Goal: Use online tool/utility: Use online tool/utility

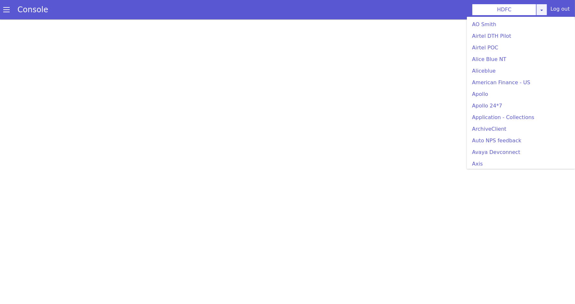
click at [540, 7] on link at bounding box center [541, 10] width 11 height 12
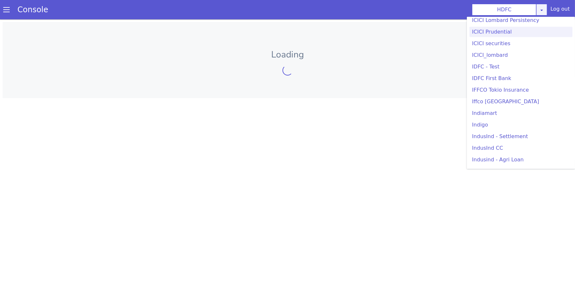
scroll to position [768, 0]
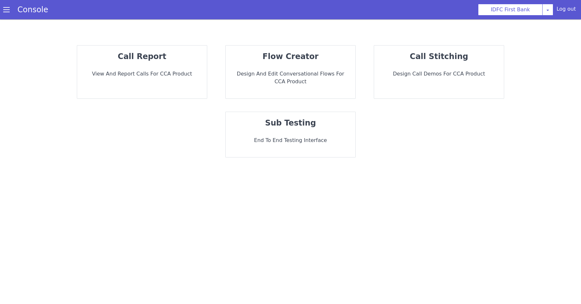
click at [299, 134] on div "sub testing End to End Testing Interface" at bounding box center [291, 134] width 130 height 45
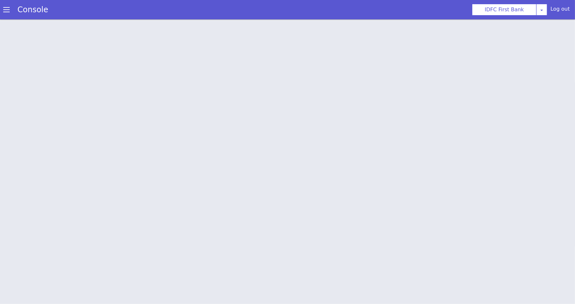
scroll to position [2, 0]
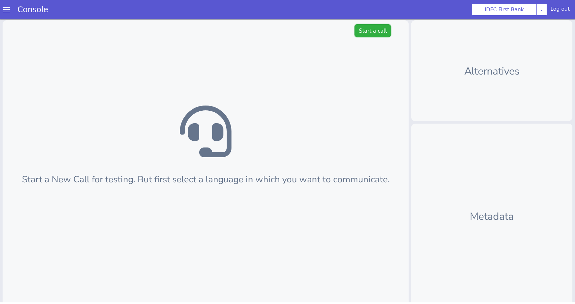
click at [367, 31] on button "Start a call" at bounding box center [373, 30] width 36 height 13
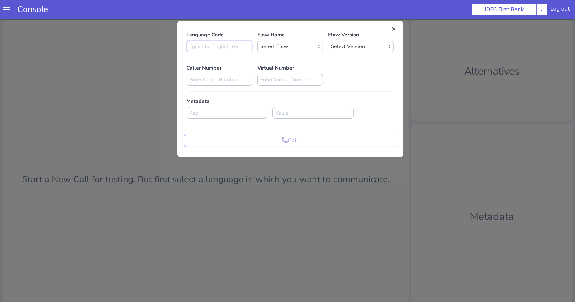
click at [238, 48] on input at bounding box center [220, 47] width 66 height 12
click at [281, 46] on select "Select Flow IDFC - MEL Flexi Rough work IDFC Test - English SA Funding T+15 Rem…" at bounding box center [290, 47] width 66 height 12
select select "845413f1-62ca-4725-a58a-2e2866a953e4"
click at [257, 41] on select "Select Flow IDFC - MEL Flexi Rough work IDFC Test - English SA Funding T+15 Rem…" at bounding box center [290, 47] width 66 height 12
click at [355, 41] on select "Select Version 0.0.29 0.0.28 0.0.27 0.0.26 0.0.25 0.0.24 0.0.23 0.0.22 0.0.21 0…" at bounding box center [361, 47] width 66 height 12
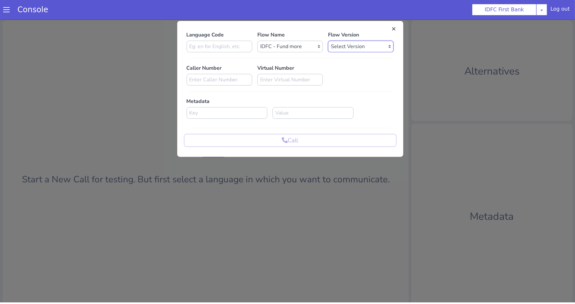
select select "0.0.29"
click at [328, 41] on select "Select Version 0.0.29 0.0.28 0.0.27 0.0.26 0.0.25 0.0.24 0.0.23 0.0.22 0.0.21 0…" at bounding box center [361, 47] width 66 height 12
click at [224, 43] on input at bounding box center [220, 47] width 66 height 12
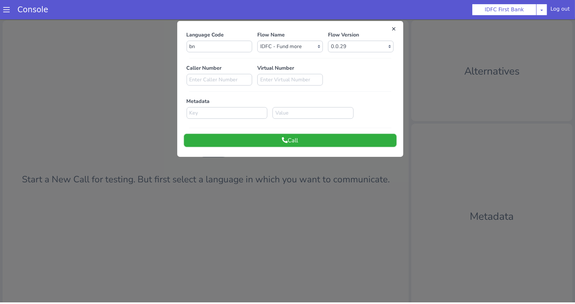
click at [243, 141] on button "Call" at bounding box center [290, 140] width 212 height 13
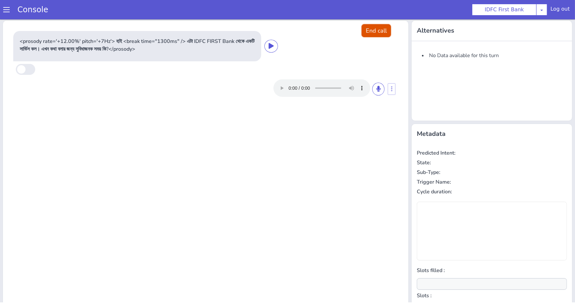
click at [377, 30] on button "End call" at bounding box center [376, 30] width 29 height 13
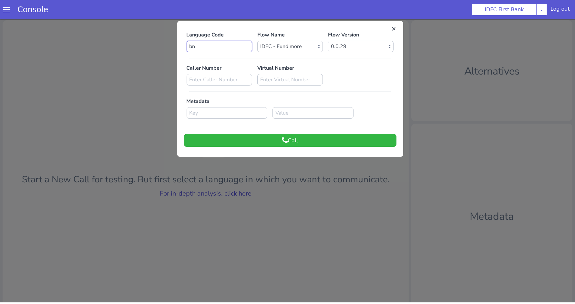
drag, startPoint x: 184, startPoint y: 45, endPoint x: 153, endPoint y: 45, distance: 30.3
click at [153, 45] on div "Language Code bn Flow Name Select Flow IDFC - MEL Flexi Rough work IDFC Test - …" at bounding box center [287, 173] width 575 height 307
click at [246, 135] on button "Call" at bounding box center [290, 140] width 212 height 13
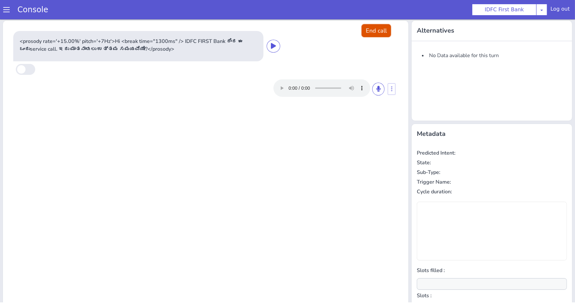
click at [376, 30] on button "End call" at bounding box center [376, 30] width 29 height 13
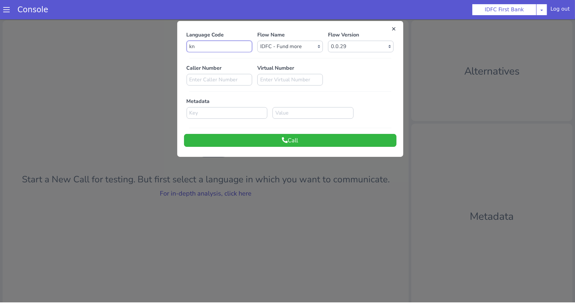
drag, startPoint x: 217, startPoint y: 48, endPoint x: 108, endPoint y: 48, distance: 109.5
click at [108, 48] on div "Language Code kn Flow Name Select Flow IDFC - MEL Flexi Rough work IDFC Test - …" at bounding box center [287, 173] width 575 height 307
click at [236, 139] on button "Call" at bounding box center [290, 140] width 212 height 13
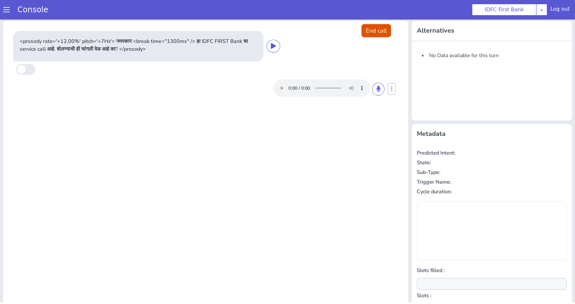
click at [377, 34] on button "End call" at bounding box center [376, 30] width 29 height 13
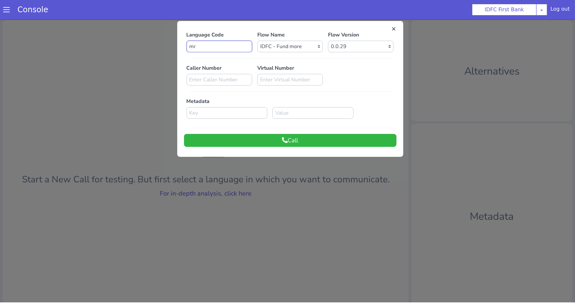
drag, startPoint x: 201, startPoint y: 46, endPoint x: 159, endPoint y: 46, distance: 41.6
click at [159, 46] on div "Language Code mr Flow Name Select Flow IDFC - MEL Flexi Rough work IDFC Test - …" at bounding box center [287, 173] width 575 height 307
click at [246, 140] on button "Call" at bounding box center [290, 140] width 212 height 13
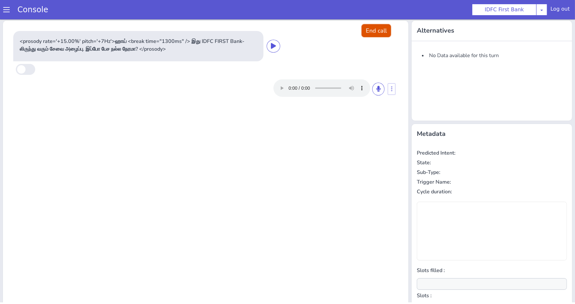
click at [376, 29] on button "End call" at bounding box center [376, 30] width 29 height 13
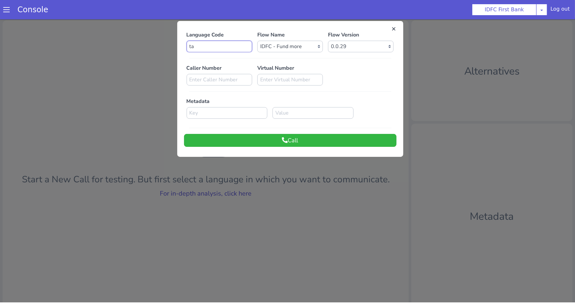
drag, startPoint x: 206, startPoint y: 46, endPoint x: 164, endPoint y: 46, distance: 41.6
click at [164, 46] on div "Language Code ta Flow Name Select Flow IDFC - MEL Flexi Rough work IDFC Test - …" at bounding box center [287, 173] width 575 height 307
type input "te"
click at [264, 137] on button "Call" at bounding box center [290, 140] width 212 height 13
